Goal: Task Accomplishment & Management: Complete application form

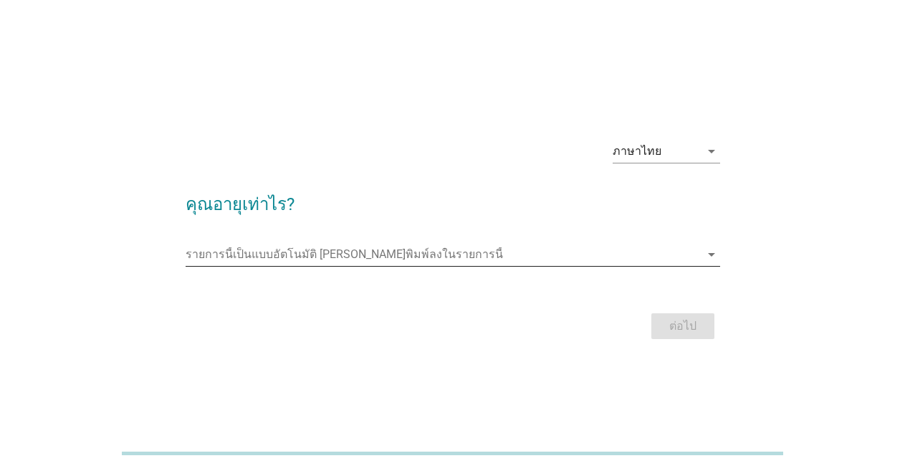
click at [487, 243] on input "รายการนี้เป็นแบบอัตโนมัติ คุณสามารถพิมพ์ลงในรายการนี้" at bounding box center [443, 254] width 515 height 23
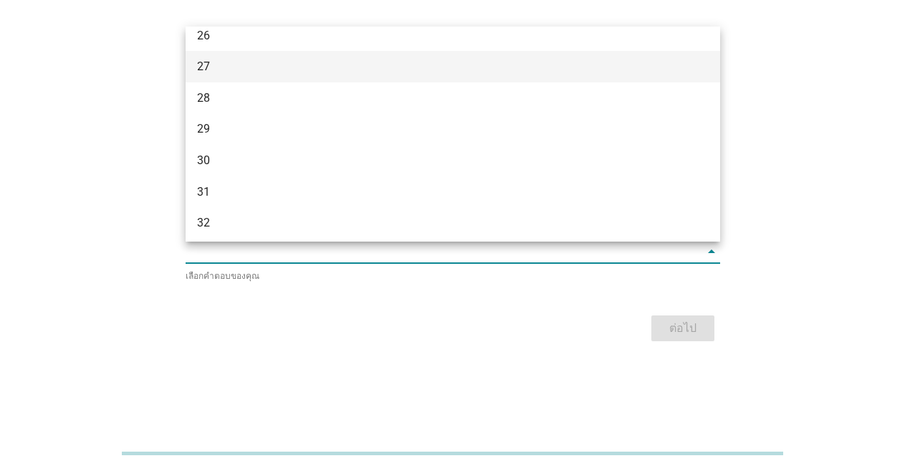
scroll to position [358, 0]
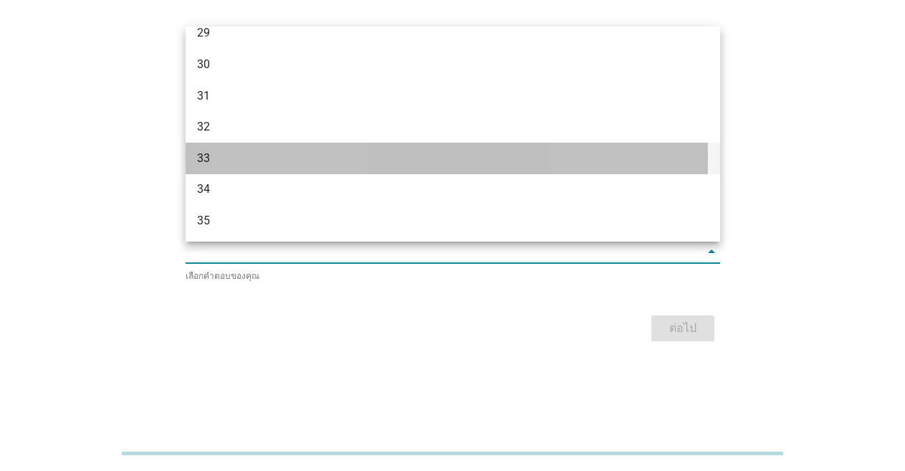
click at [355, 160] on div "33" at bounding box center [431, 158] width 469 height 17
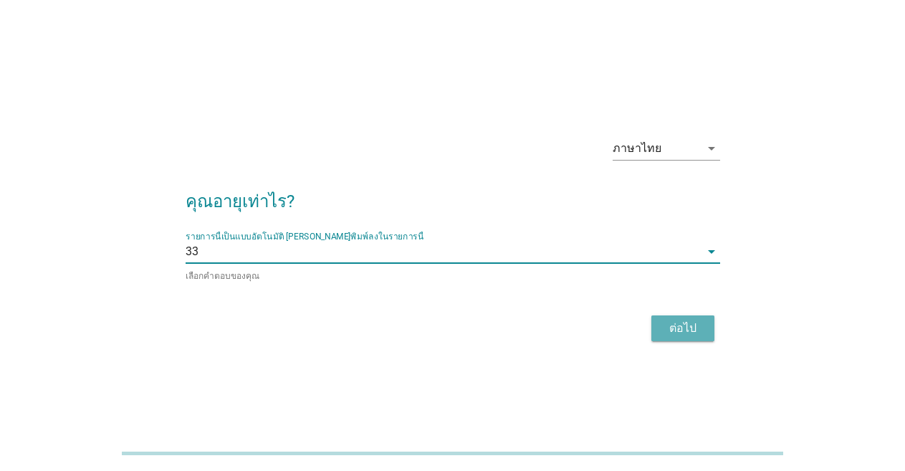
click at [702, 329] on div "ต่อไป" at bounding box center [683, 328] width 40 height 17
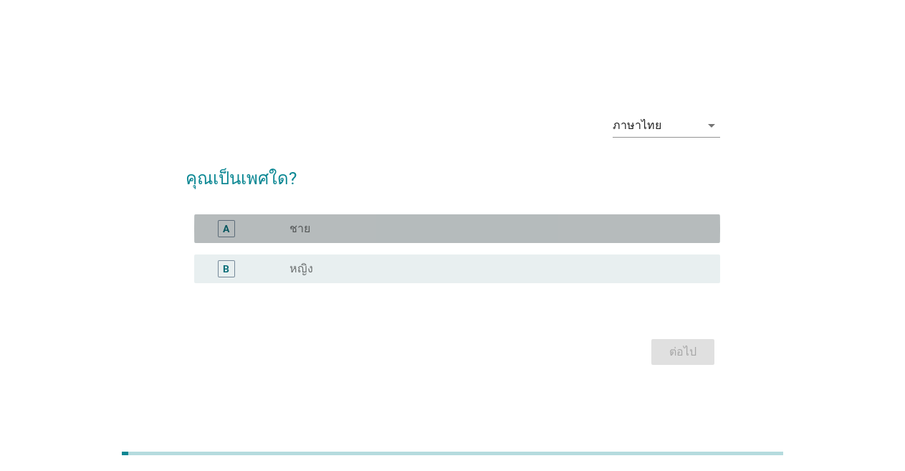
click at [325, 231] on div "radio_button_unchecked ชาย" at bounding box center [494, 228] width 408 height 14
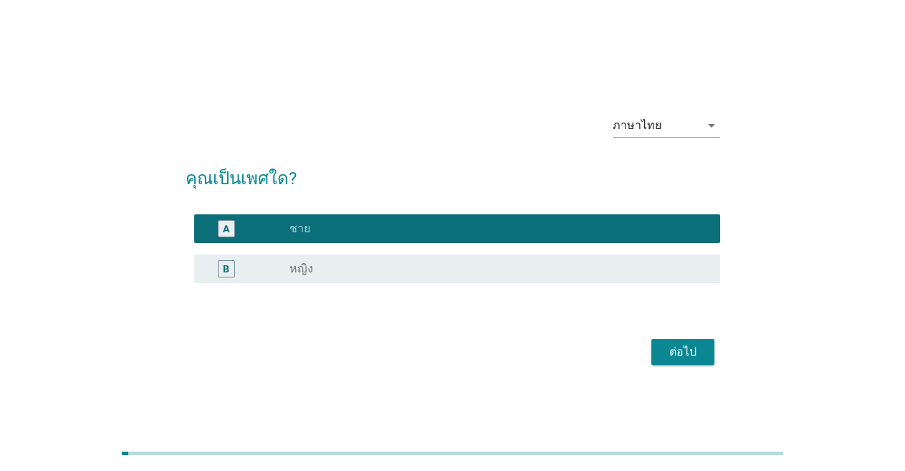
click at [692, 355] on div "ต่อไป" at bounding box center [683, 351] width 40 height 17
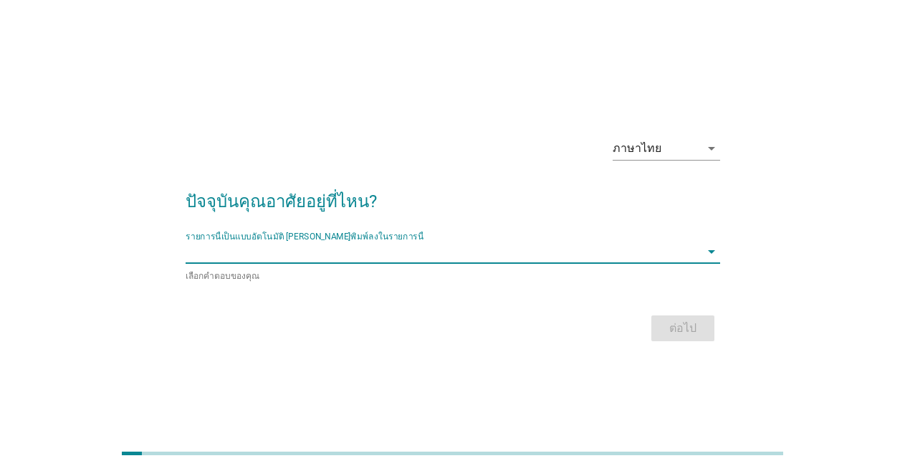
click at [376, 247] on input "รายการนี้เป็นแบบอัตโนมัติ คุณสามารถพิมพ์ลงในรายการนี้" at bounding box center [443, 251] width 515 height 23
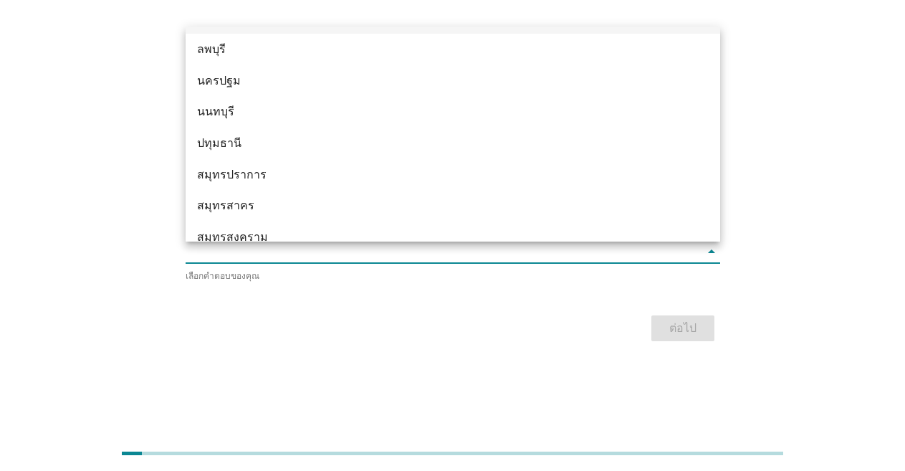
scroll to position [1290, 0]
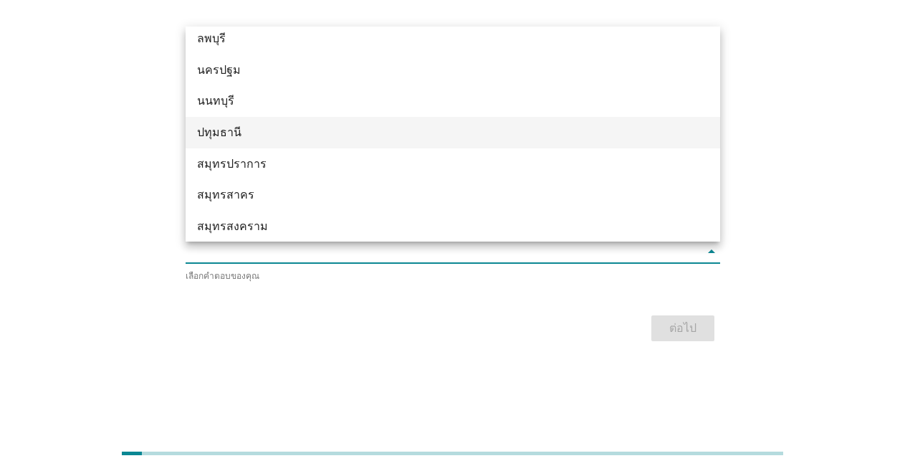
click at [363, 144] on div "ปทุมธานี" at bounding box center [453, 133] width 535 height 32
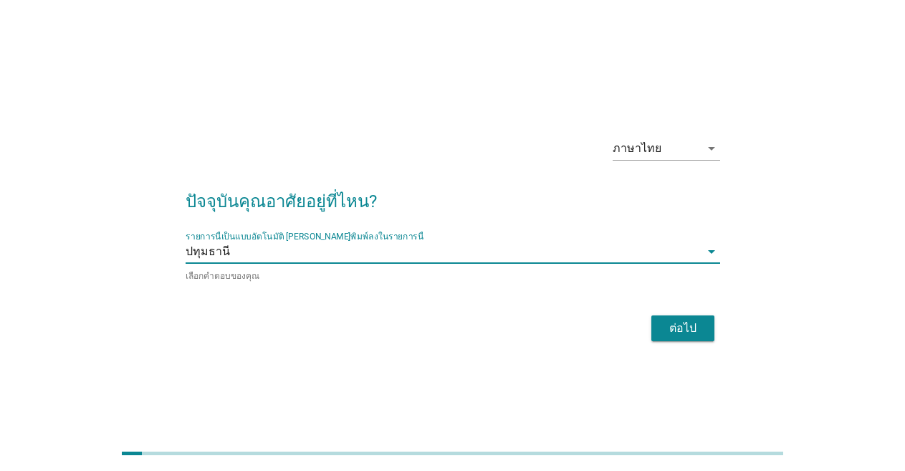
click at [702, 321] on div "ต่อไป" at bounding box center [683, 328] width 40 height 17
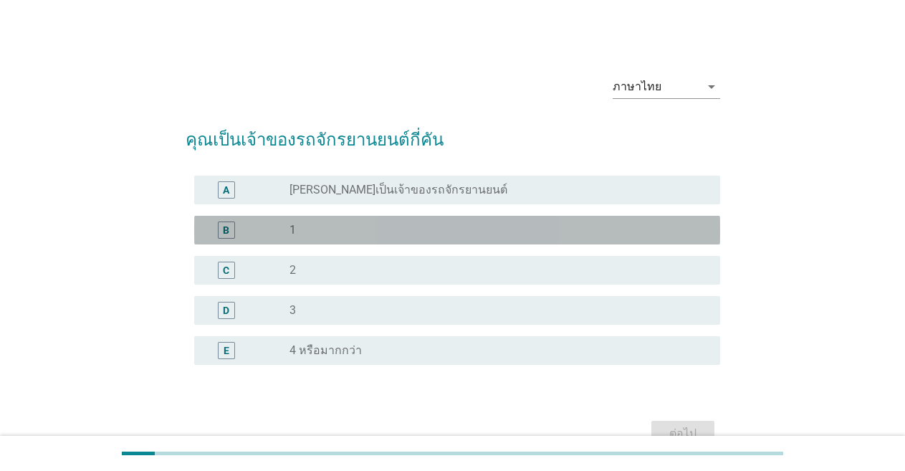
click at [425, 232] on div "radio_button_unchecked 1" at bounding box center [494, 230] width 408 height 14
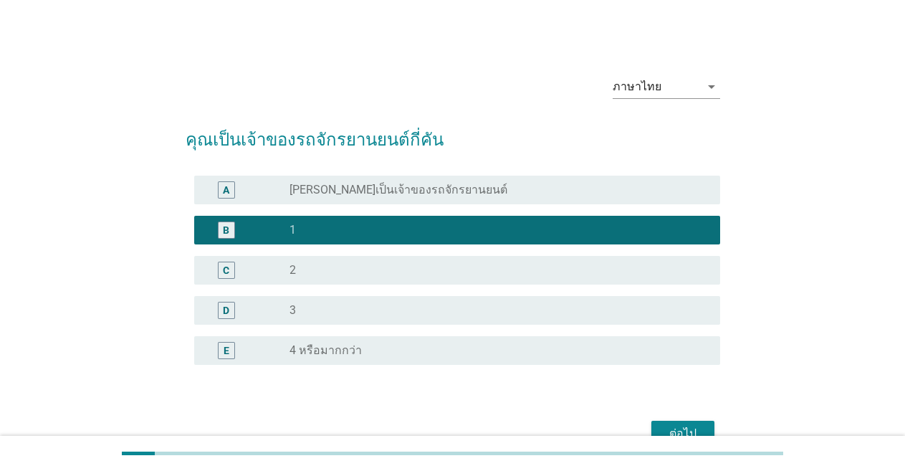
click at [691, 425] on div "ต่อไป" at bounding box center [683, 433] width 40 height 17
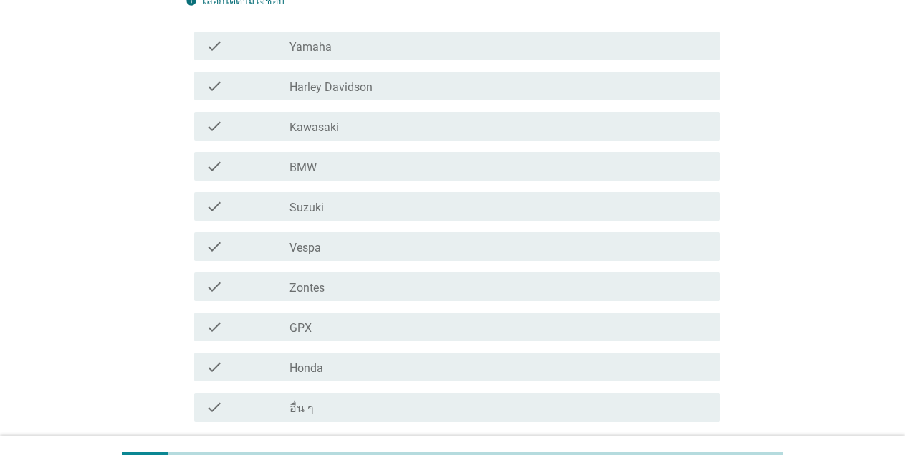
scroll to position [165, 0]
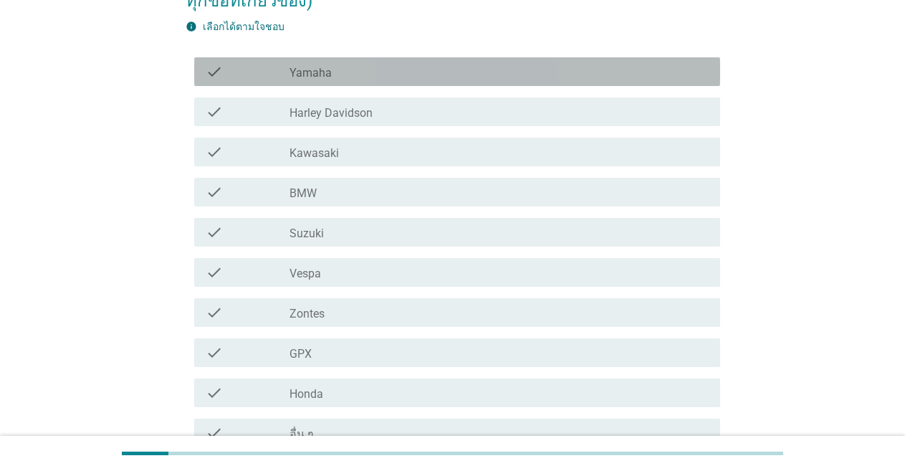
click at [376, 70] on div "check_box_outline_blank Yamaha" at bounding box center [499, 71] width 419 height 17
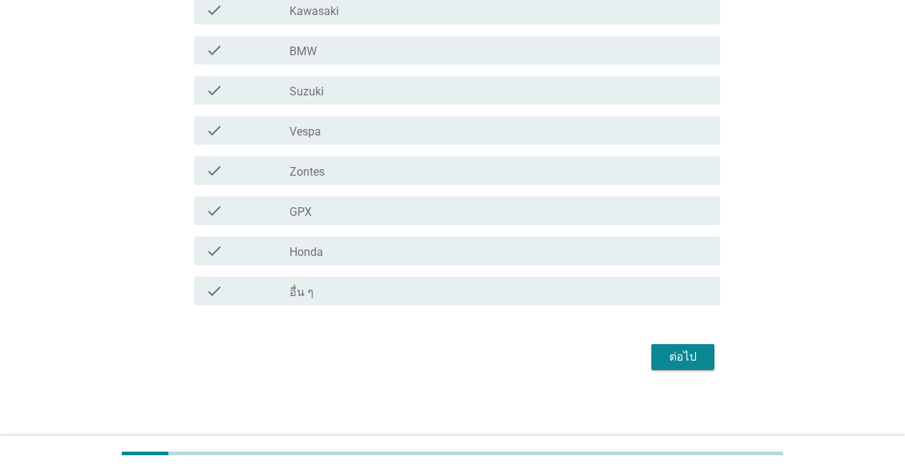
scroll to position [308, 0]
click at [695, 354] on div "ต่อไป" at bounding box center [683, 355] width 40 height 17
